Goal: Find specific page/section: Find specific page/section

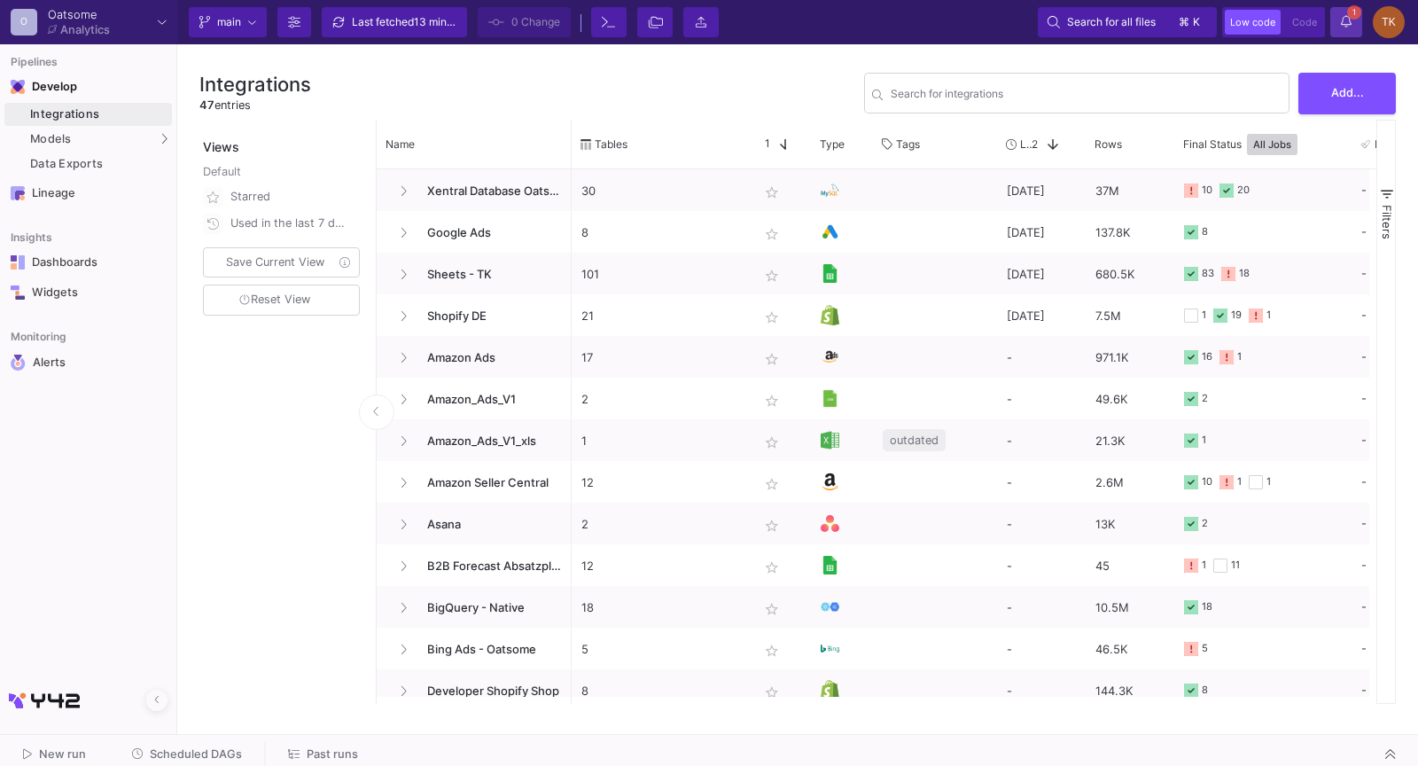
click at [1355, 20] on button "1 1 Notifications" at bounding box center [1347, 22] width 32 height 30
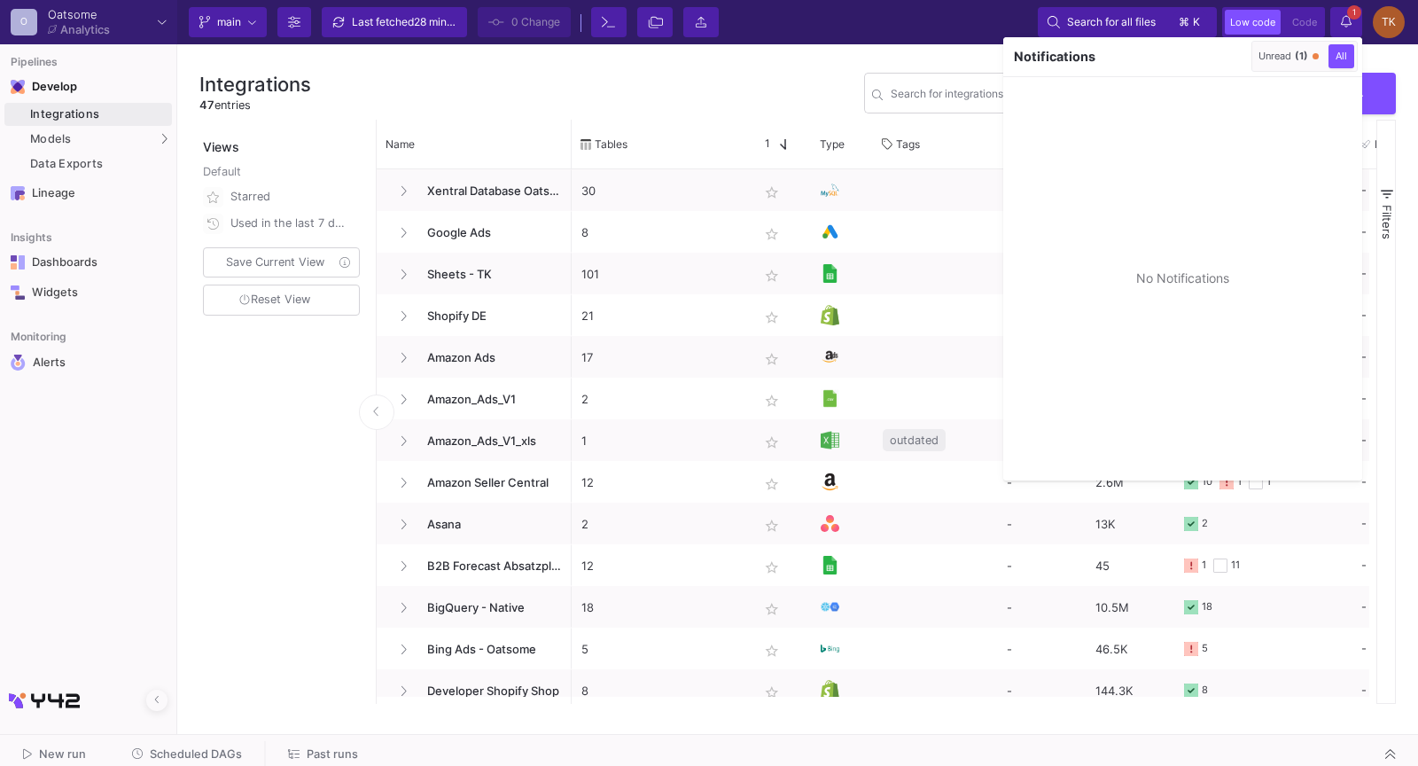
click at [159, 132] on div at bounding box center [709, 383] width 1418 height 766
click at [159, 132] on div "Models" at bounding box center [88, 139] width 168 height 23
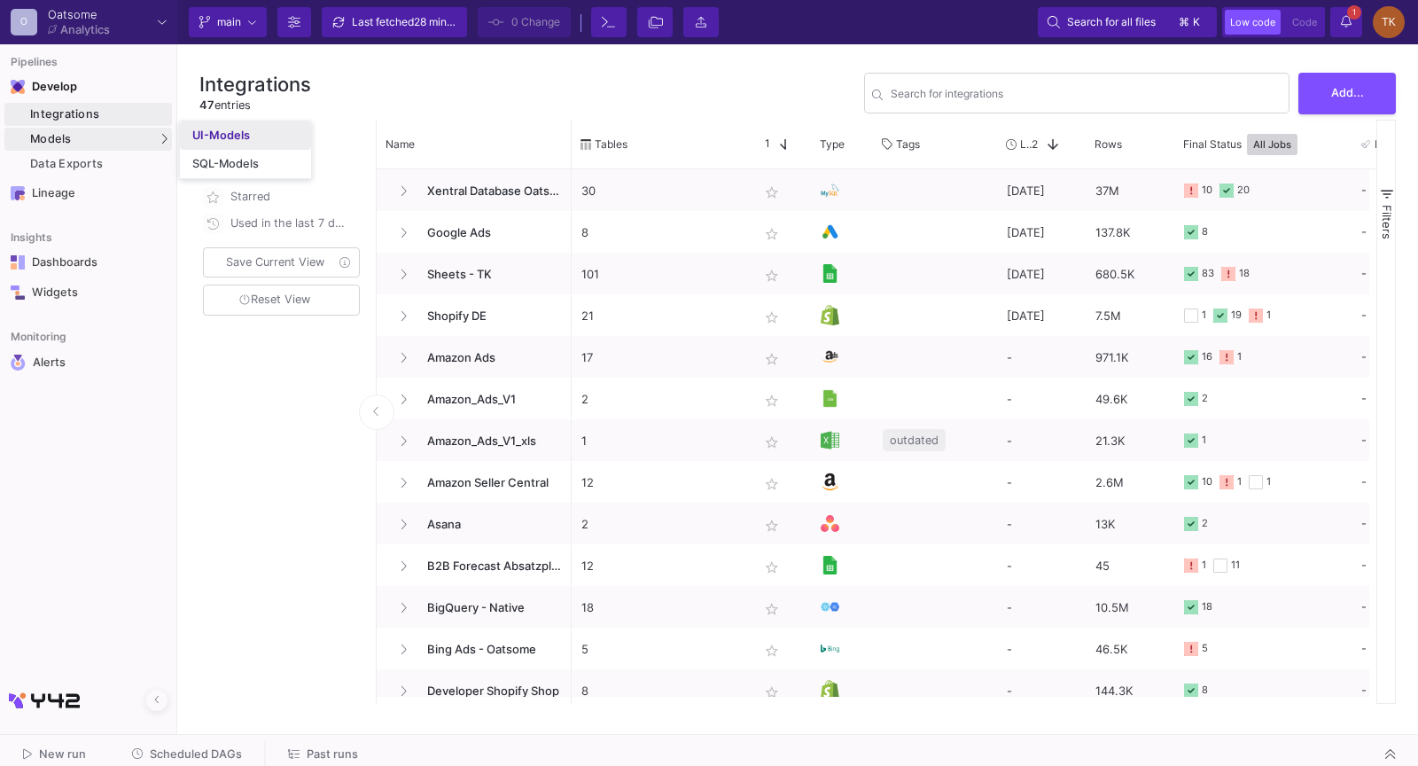
click at [219, 132] on div "UI-Models" at bounding box center [221, 136] width 58 height 14
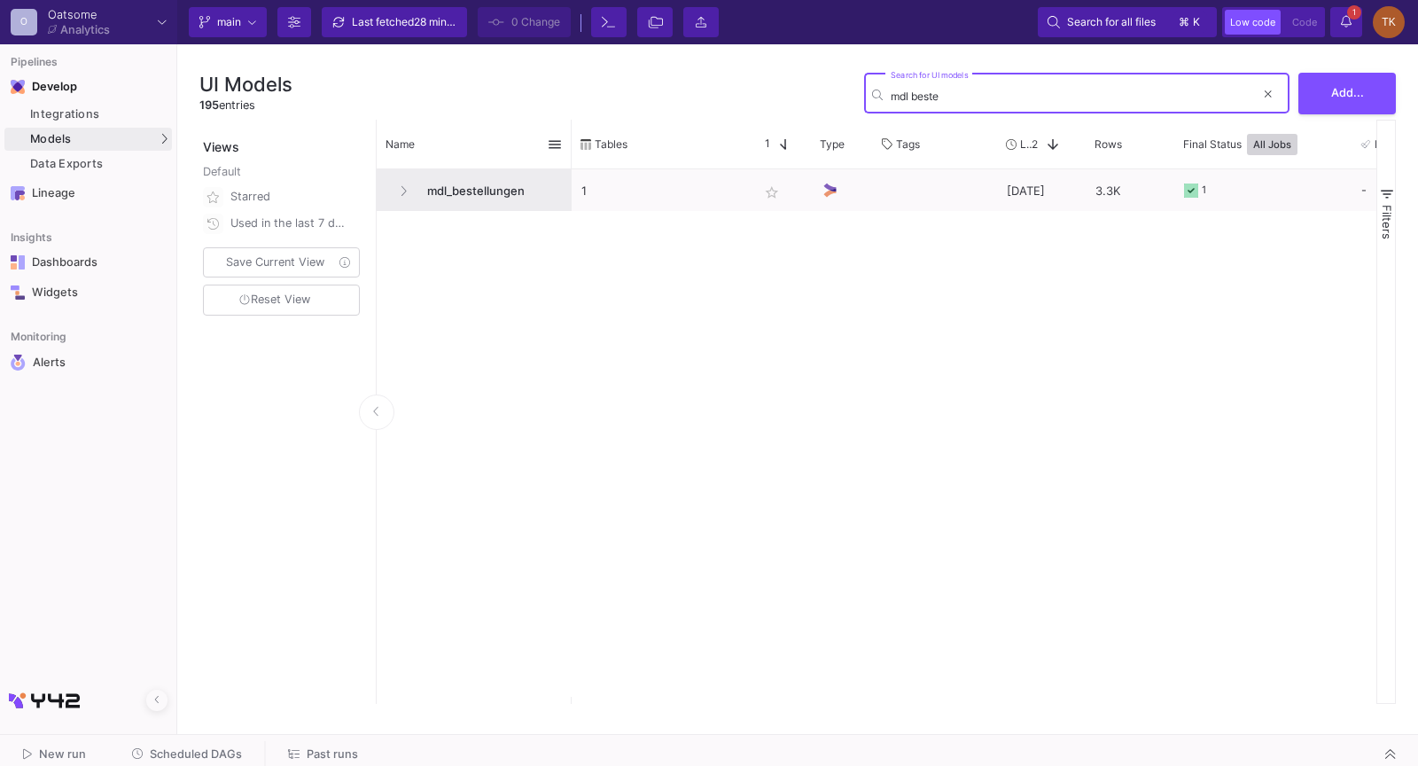
type input "mdl beste"
click at [467, 196] on span "mdl_bestellungen" at bounding box center [489, 191] width 145 height 42
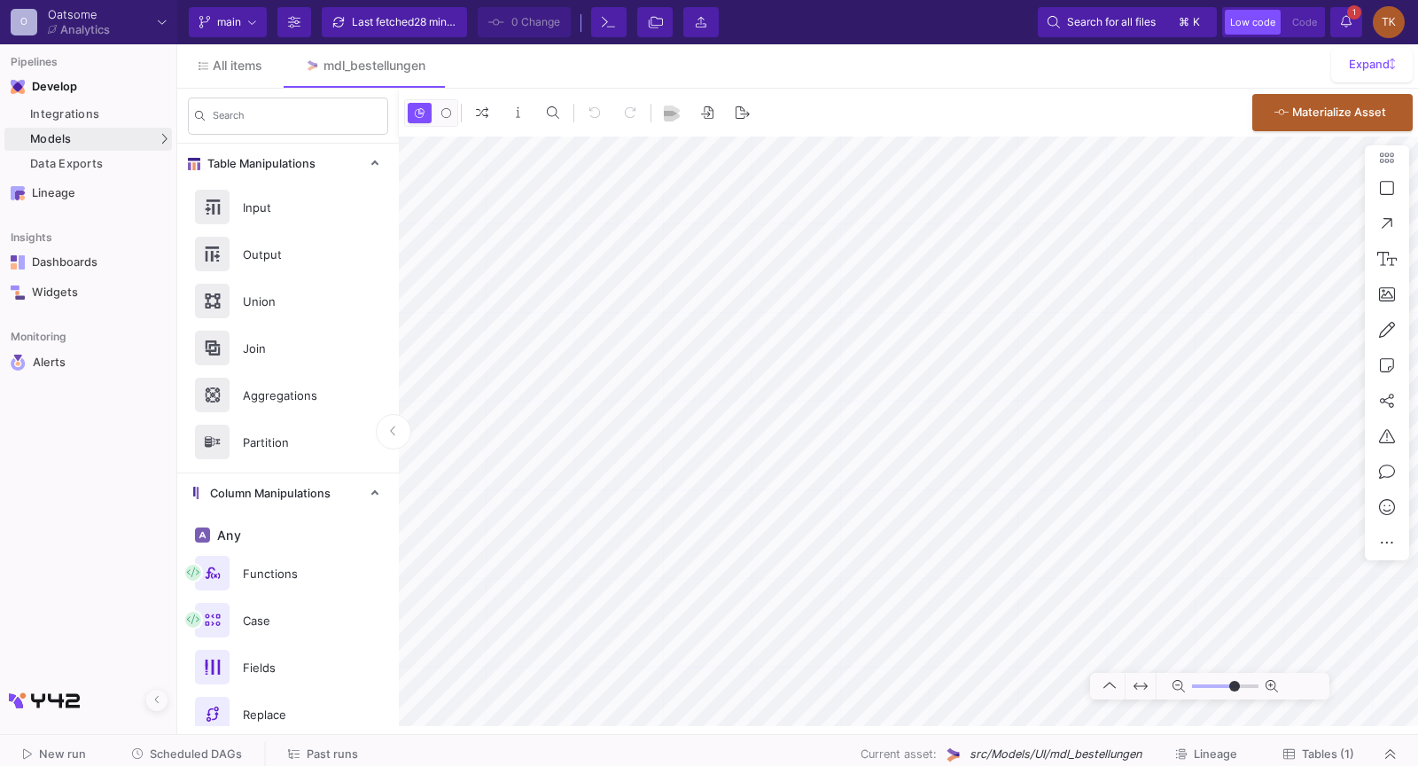
type input "-17"
